Goal: Check status: Check status

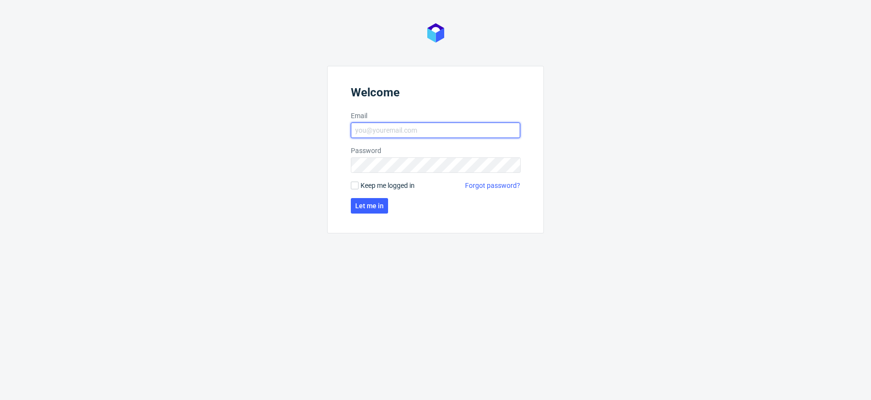
click at [418, 131] on input "Email" at bounding box center [435, 129] width 169 height 15
click at [385, 127] on input "Email" at bounding box center [435, 129] width 169 height 15
type input "[PERSON_NAME][EMAIL_ADDRESS][DOMAIN_NAME]"
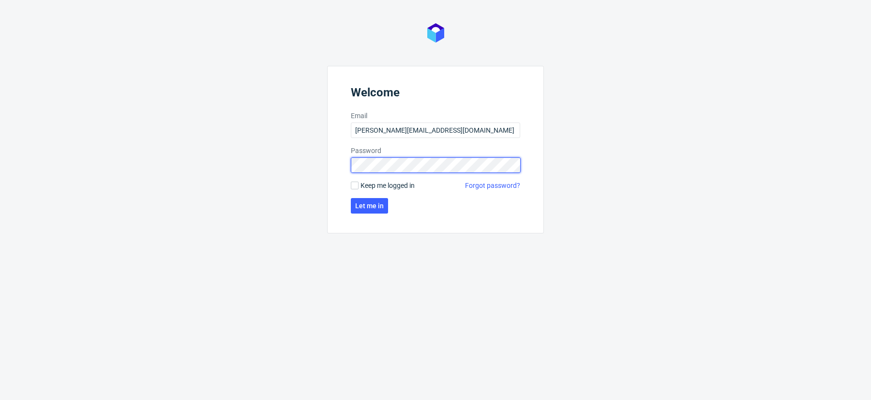
click button "Let me in" at bounding box center [369, 205] width 37 height 15
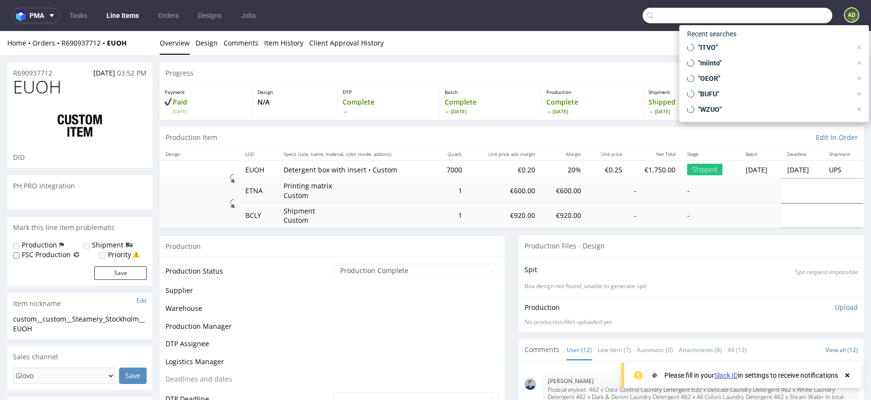
click at [788, 16] on input "text" at bounding box center [737, 15] width 190 height 15
paste input "R097263273"
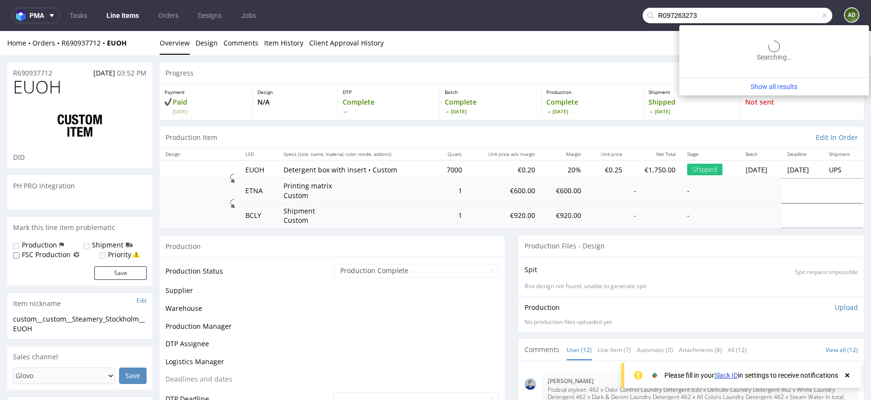
type input "R097263273"
